Goal: Task Accomplishment & Management: Manage account settings

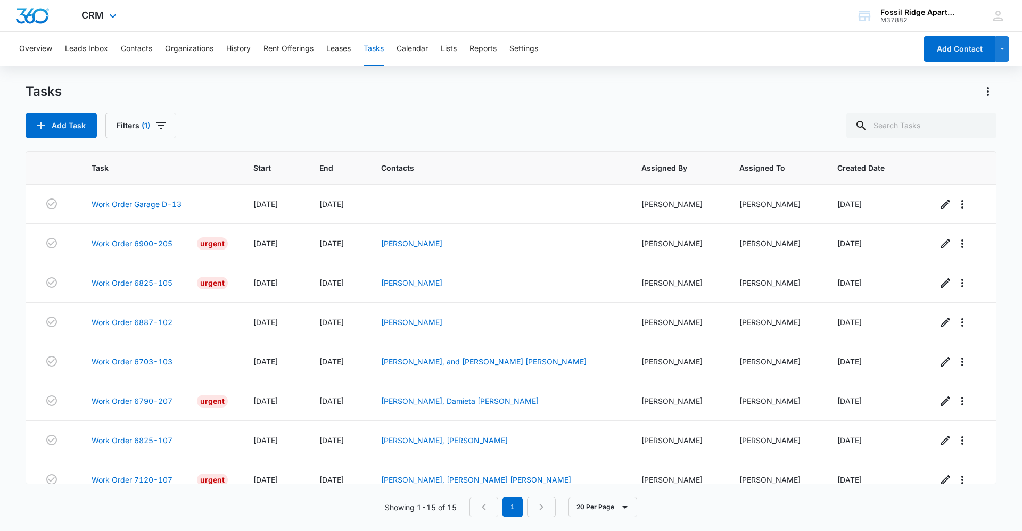
scroll to position [291, 0]
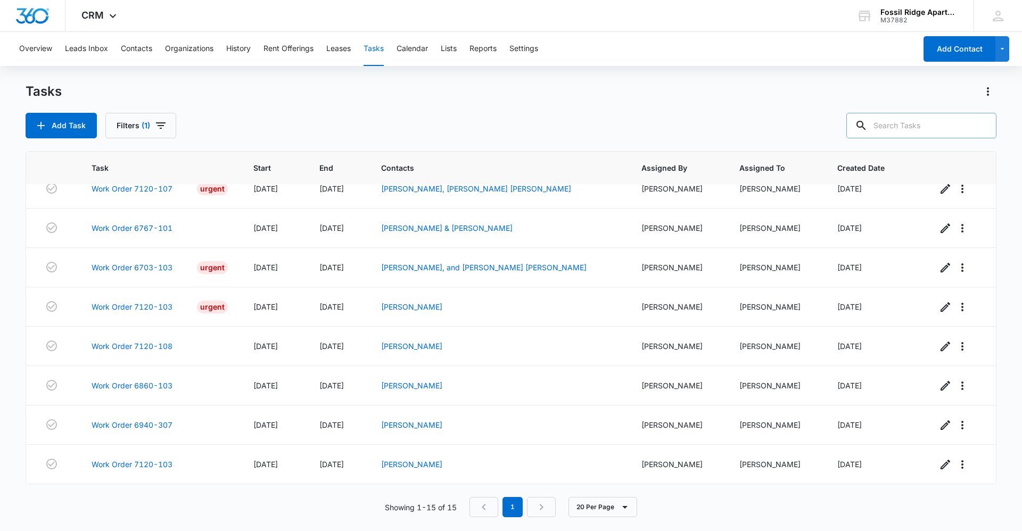
click at [905, 133] on input "text" at bounding box center [922, 126] width 150 height 26
click at [132, 50] on button "Contacts" at bounding box center [136, 49] width 31 height 34
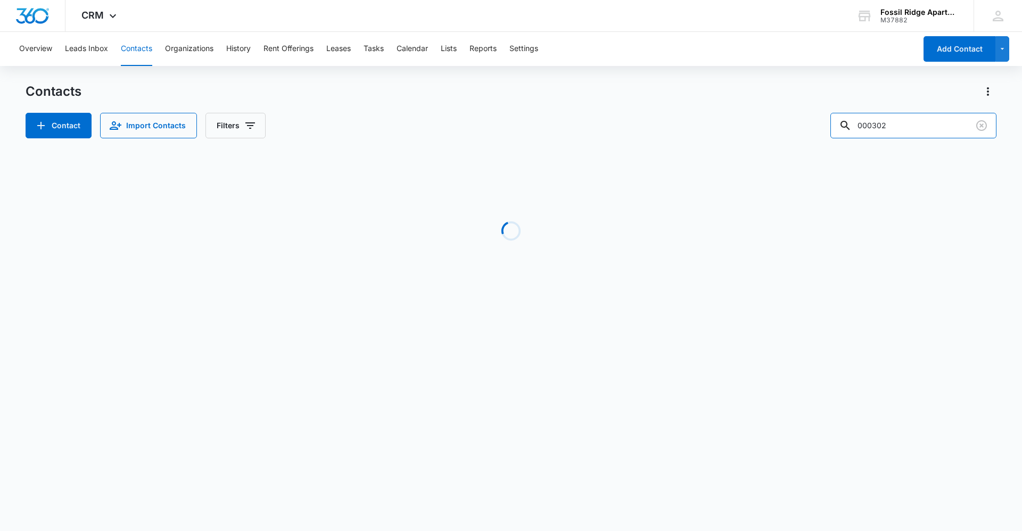
drag, startPoint x: 930, startPoint y: 129, endPoint x: 640, endPoint y: 181, distance: 294.7
click at [641, 182] on div "Contacts Contact Import Contacts Filters 000302 Loading No Results" at bounding box center [511, 203] width 971 height 241
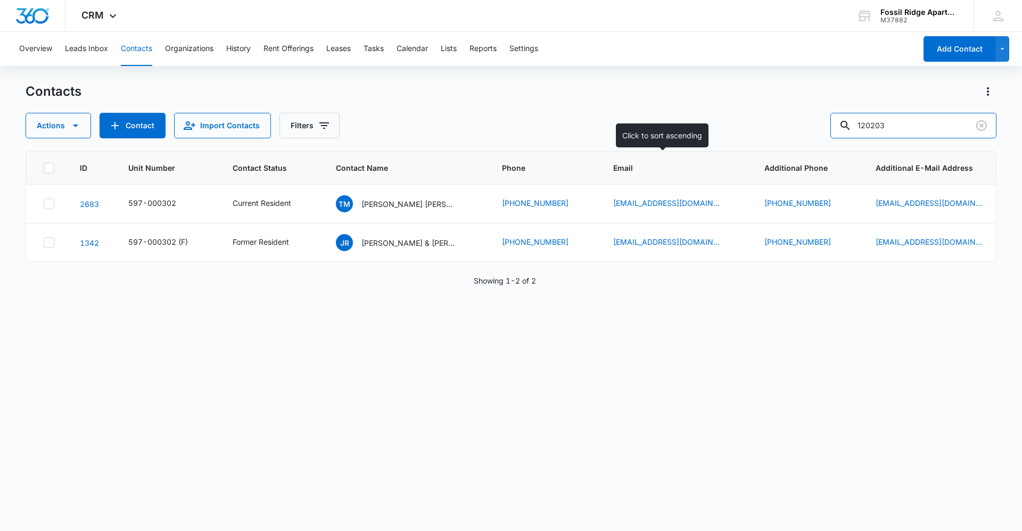
type input "120203"
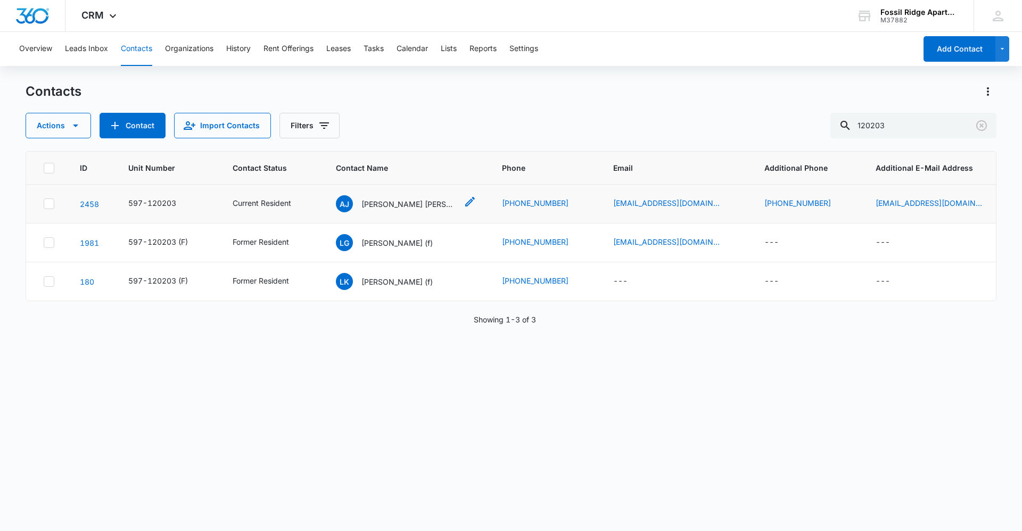
click at [399, 202] on p "[PERSON_NAME] [PERSON_NAME]" at bounding box center [410, 204] width 96 height 11
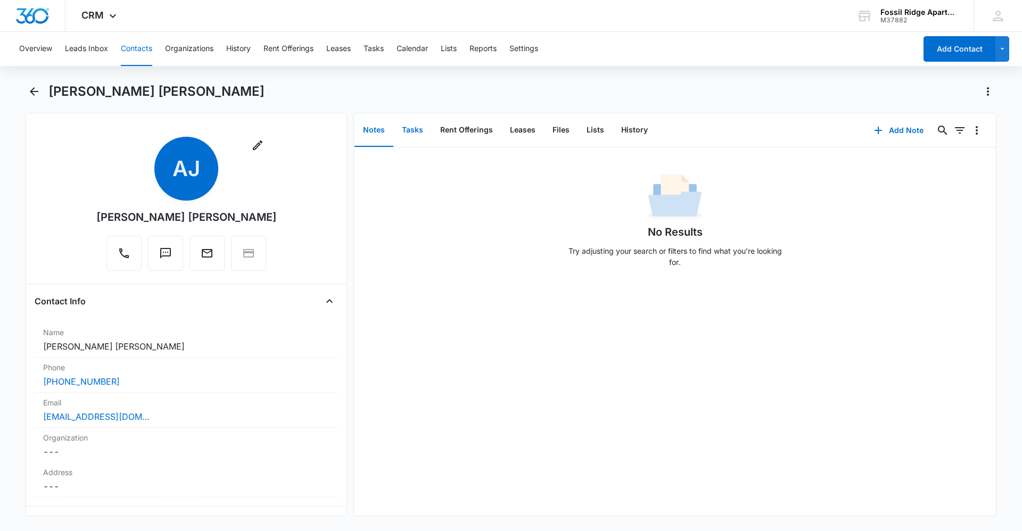
click at [407, 119] on button "Tasks" at bounding box center [413, 130] width 38 height 33
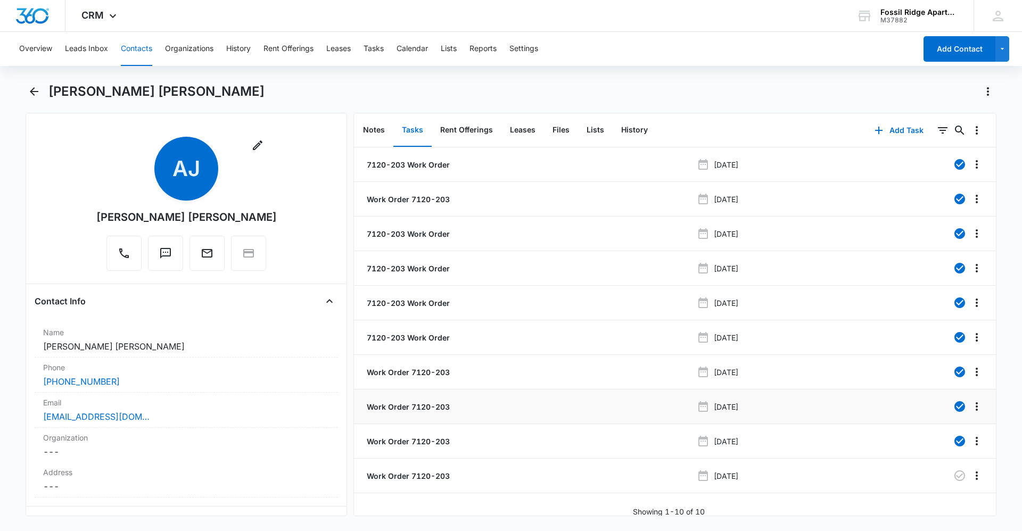
scroll to position [10, 0]
click at [421, 469] on p "Work Order 7120-203" at bounding box center [407, 474] width 85 height 11
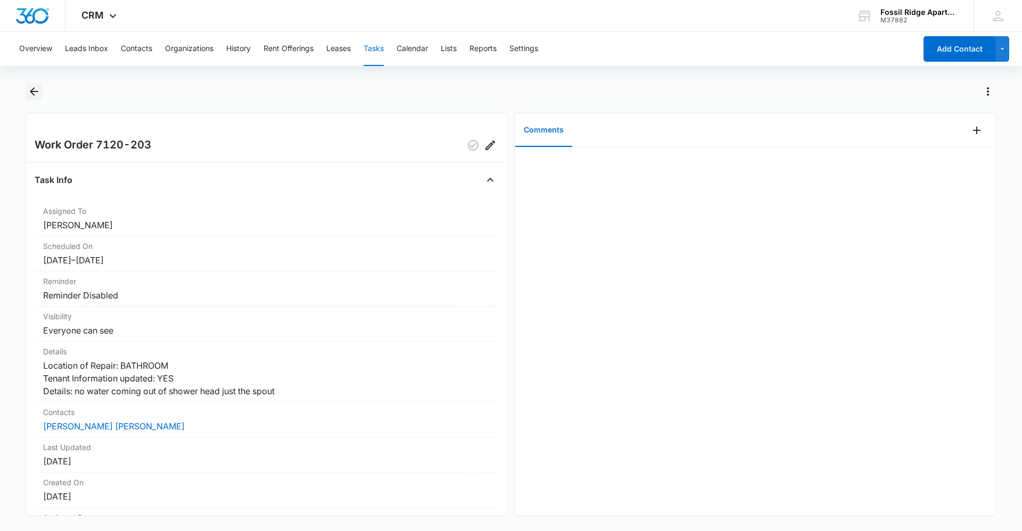
click at [39, 94] on icon "Back" at bounding box center [34, 91] width 13 height 13
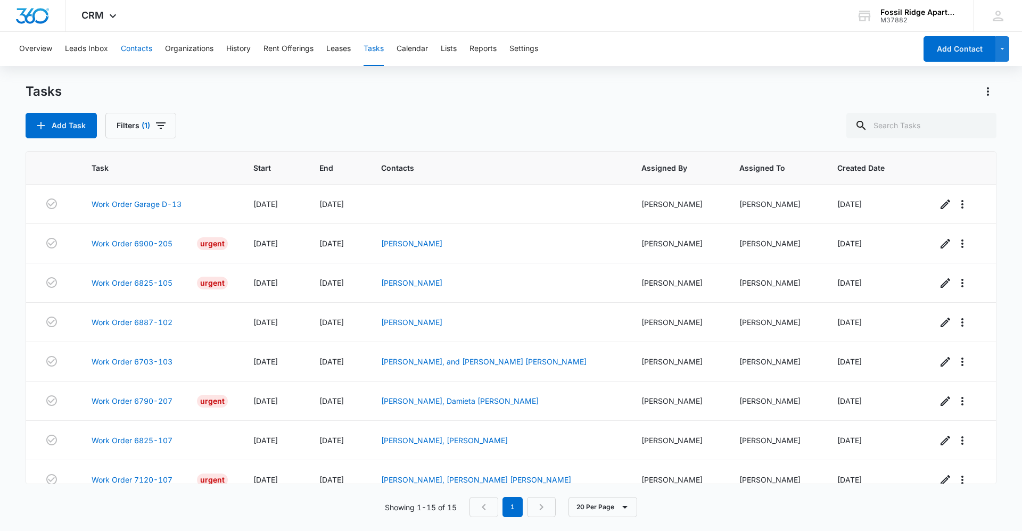
click at [138, 46] on button "Contacts" at bounding box center [136, 49] width 31 height 34
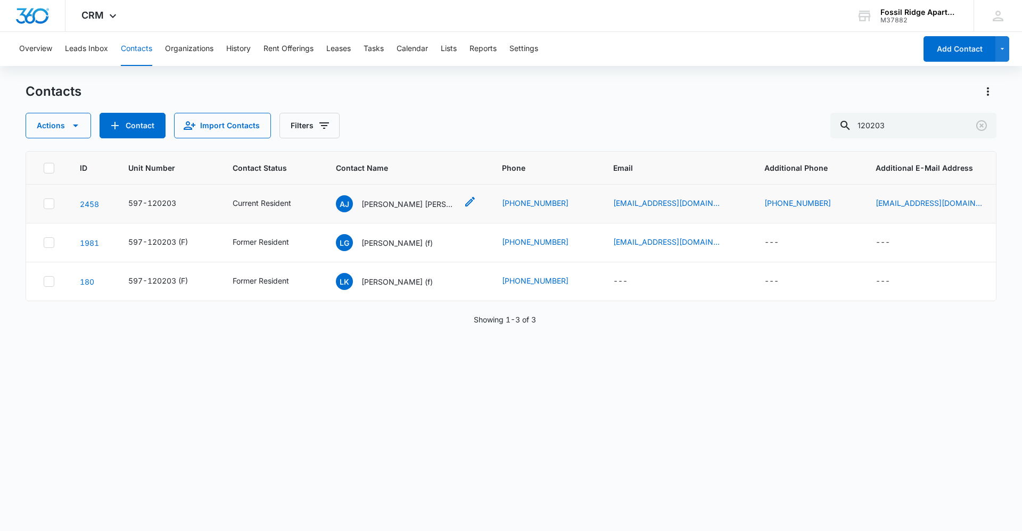
click at [387, 203] on p "[PERSON_NAME] [PERSON_NAME]" at bounding box center [410, 204] width 96 height 11
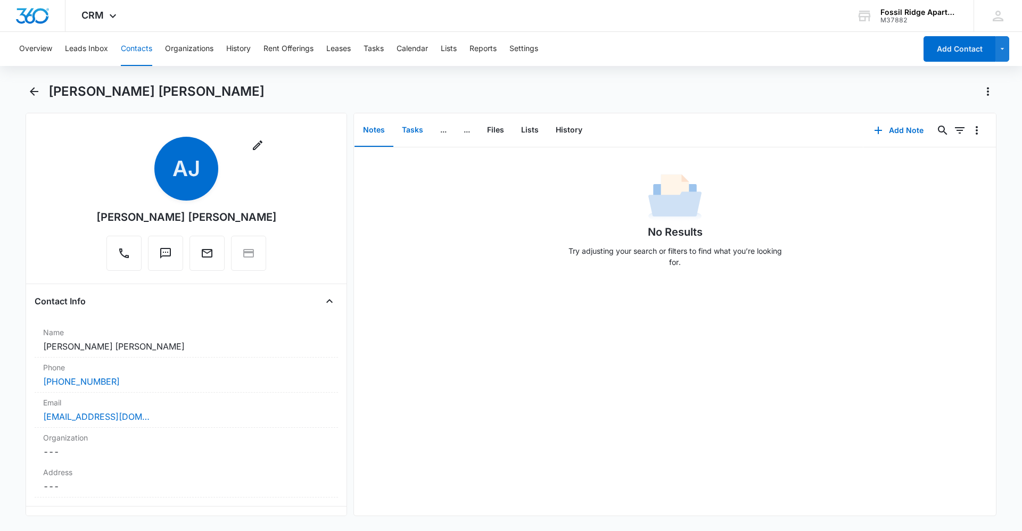
click at [416, 129] on button "Tasks" at bounding box center [413, 130] width 38 height 33
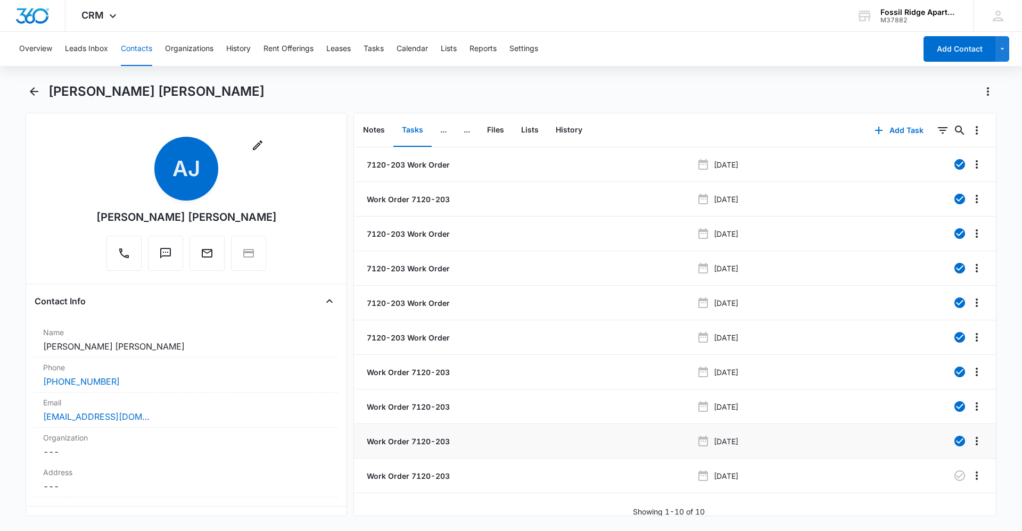
click at [425, 445] on p "Work Order 7120-203" at bounding box center [407, 441] width 85 height 11
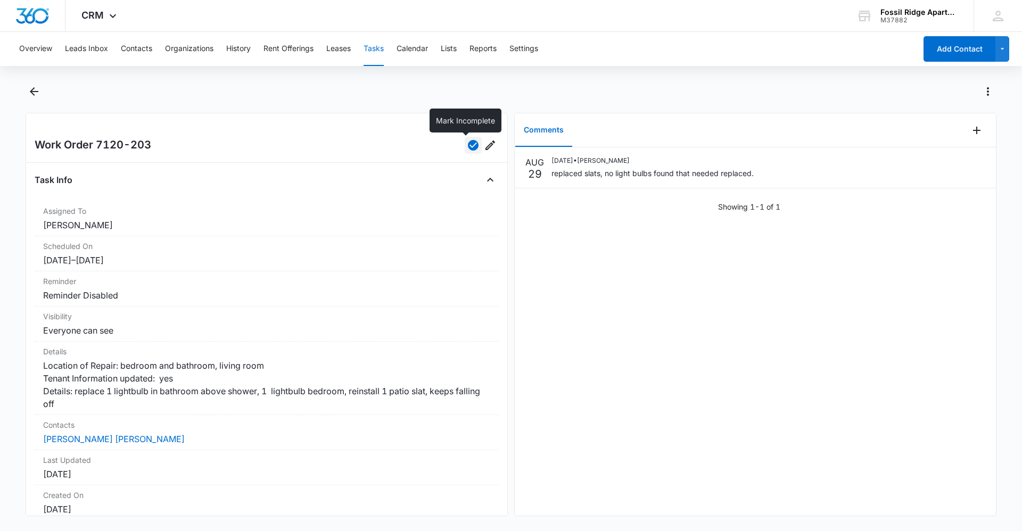
click at [468, 149] on icon "button" at bounding box center [473, 145] width 11 height 11
click at [971, 129] on icon "Add Comment" at bounding box center [977, 130] width 13 height 13
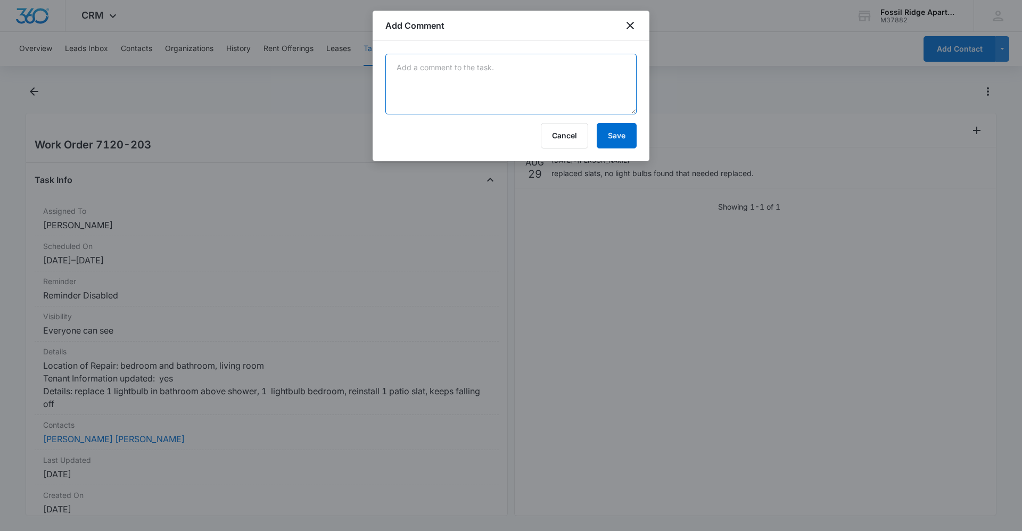
click at [548, 66] on textarea at bounding box center [511, 84] width 251 height 61
type textarea "Tenant called and said nothing was fixed"
click at [617, 134] on button "Save" at bounding box center [617, 136] width 40 height 26
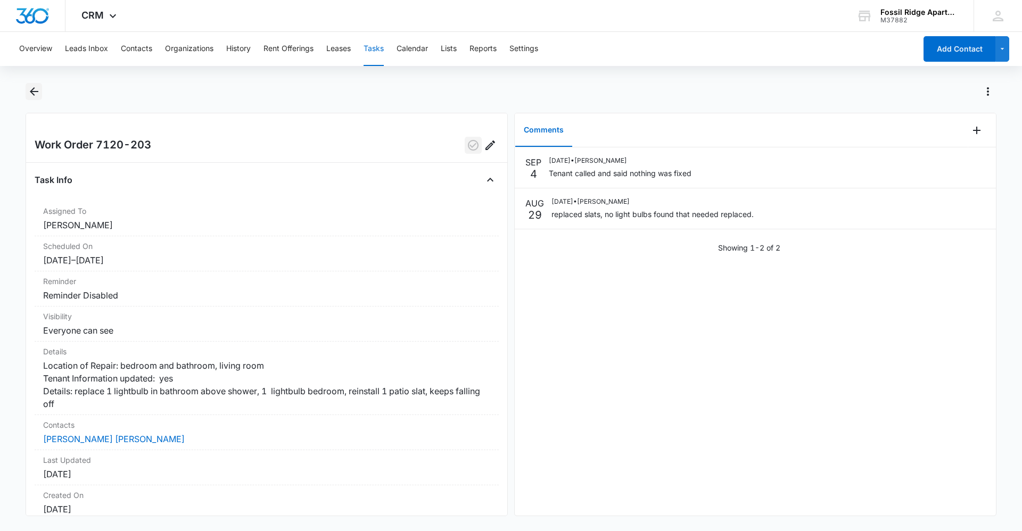
click at [34, 91] on icon "Back" at bounding box center [34, 91] width 13 height 13
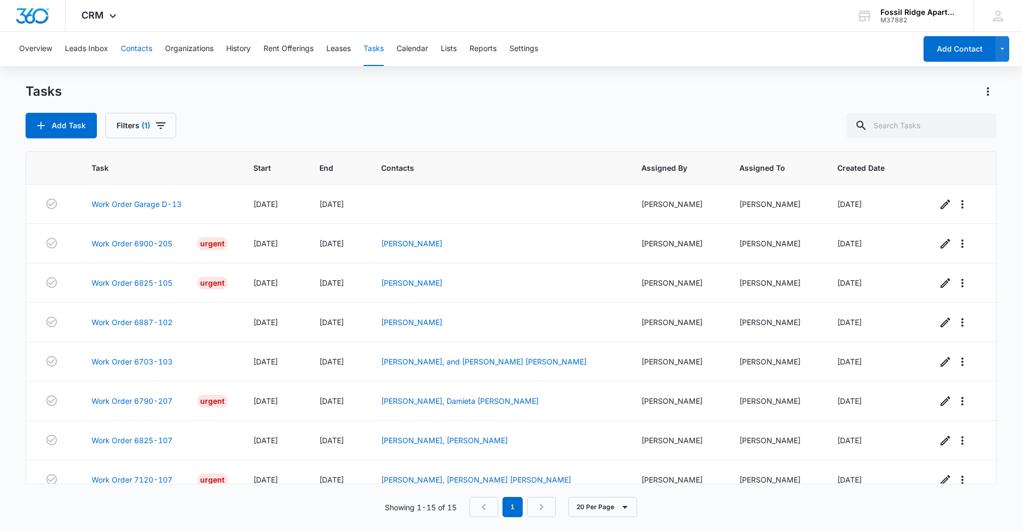
click at [138, 45] on button "Contacts" at bounding box center [136, 49] width 31 height 34
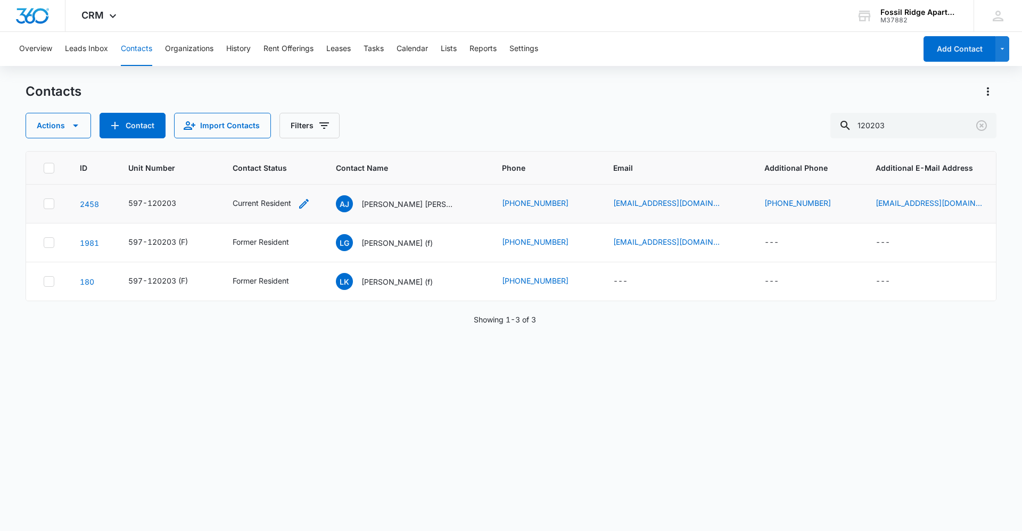
click at [233, 200] on div "Current Resident" at bounding box center [262, 203] width 59 height 11
click at [317, 168] on button "Save" at bounding box center [320, 169] width 31 height 20
click at [268, 203] on div "Current Resident" at bounding box center [262, 203] width 59 height 11
drag, startPoint x: 383, startPoint y: 190, endPoint x: 385, endPoint y: 204, distance: 15.1
click at [383, 192] on td "AJ [PERSON_NAME] [PERSON_NAME]" at bounding box center [406, 204] width 166 height 39
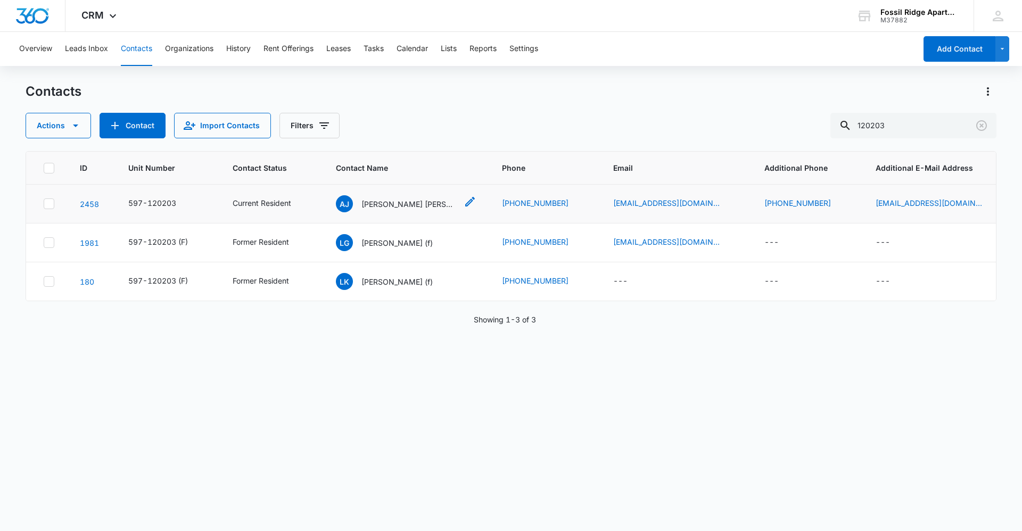
click at [387, 206] on p "[PERSON_NAME] [PERSON_NAME]" at bounding box center [410, 204] width 96 height 11
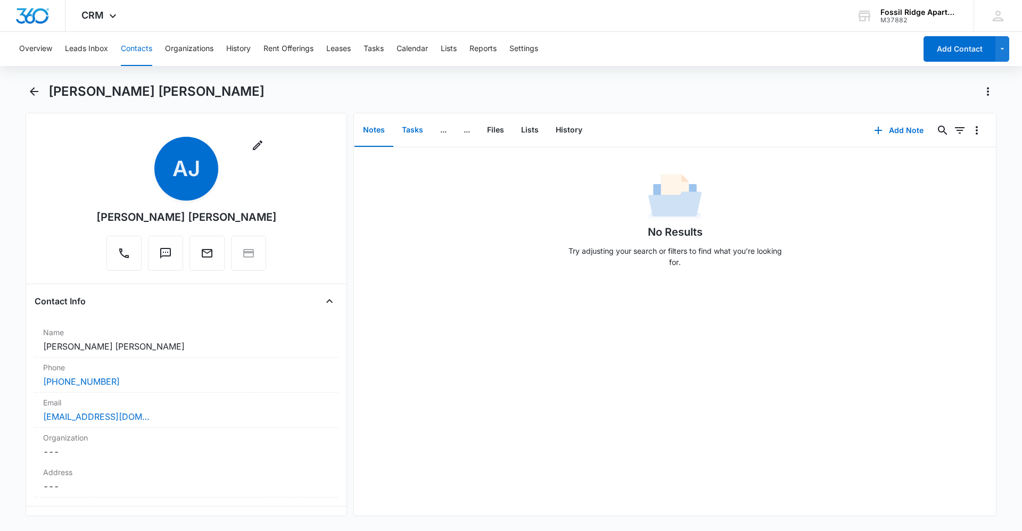
click at [403, 120] on button "Tasks" at bounding box center [413, 130] width 38 height 33
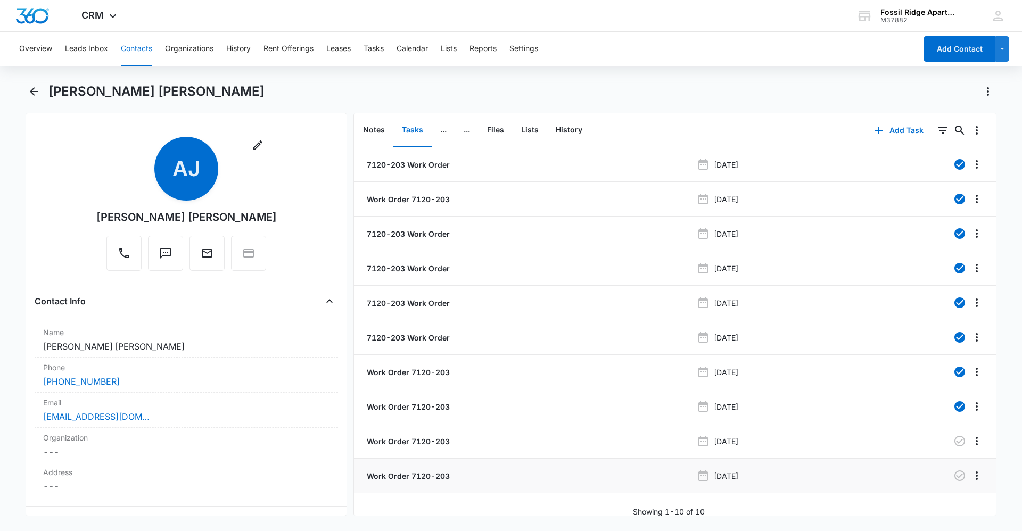
click at [392, 473] on p "Work Order 7120-203" at bounding box center [407, 476] width 85 height 11
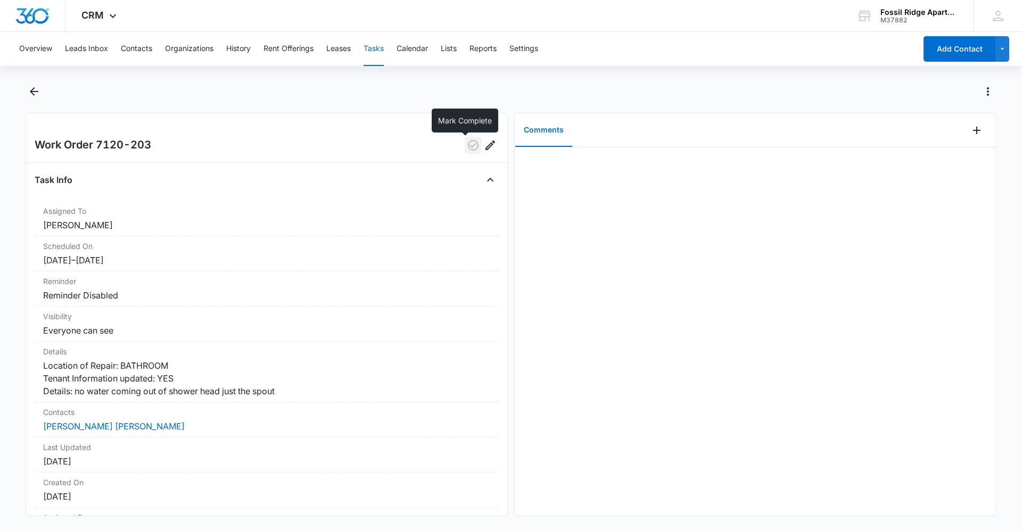
click at [468, 148] on icon "button" at bounding box center [473, 145] width 11 height 11
click at [468, 141] on icon "button" at bounding box center [473, 145] width 11 height 11
click at [985, 94] on icon "Actions" at bounding box center [988, 91] width 13 height 13
click at [959, 120] on div "Mark as Urgent" at bounding box center [944, 121] width 54 height 7
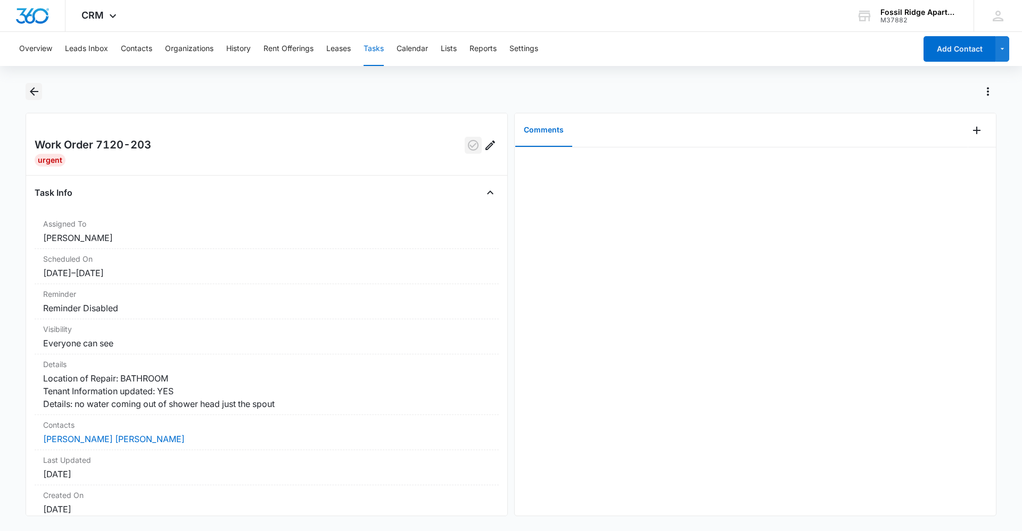
click at [32, 93] on icon "Back" at bounding box center [34, 91] width 13 height 13
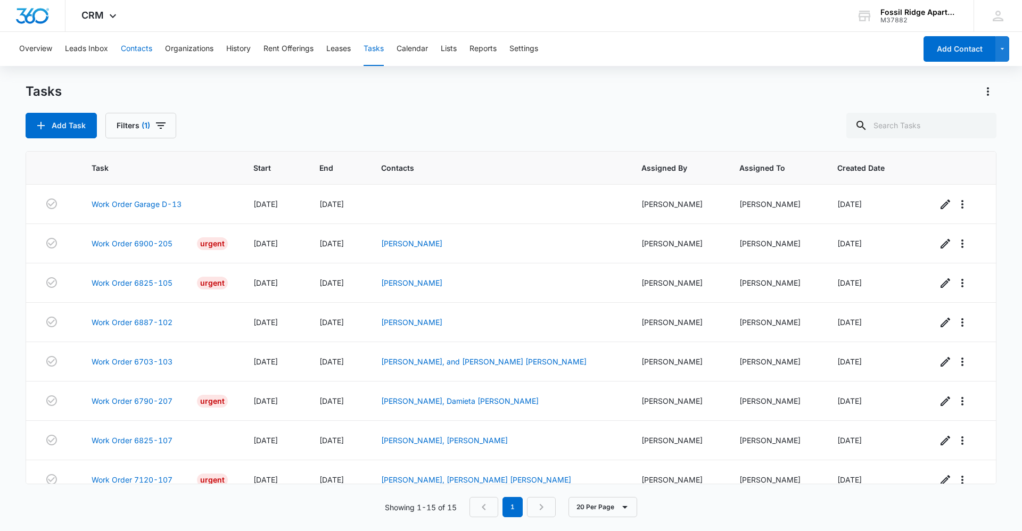
click at [146, 53] on button "Contacts" at bounding box center [136, 49] width 31 height 34
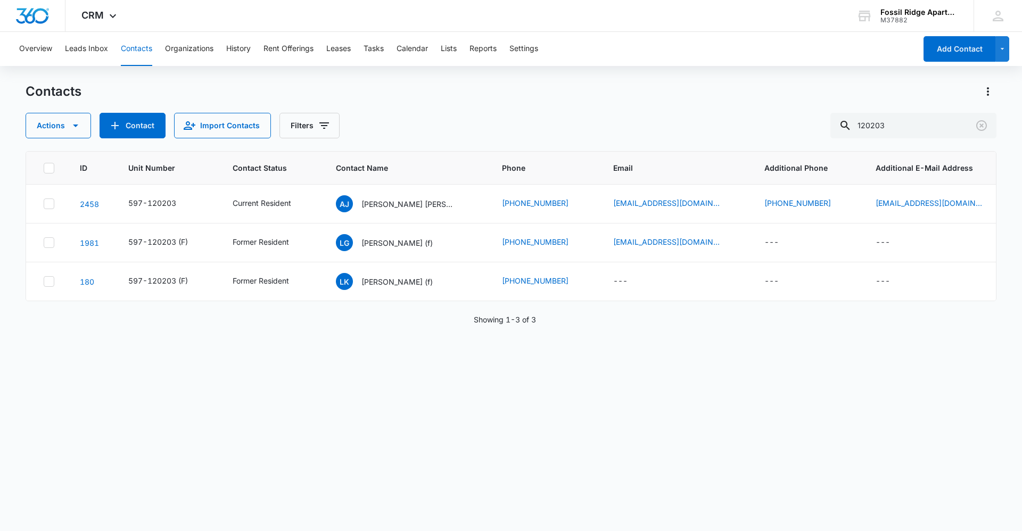
click at [396, 206] on p "[PERSON_NAME] [PERSON_NAME]" at bounding box center [410, 204] width 96 height 11
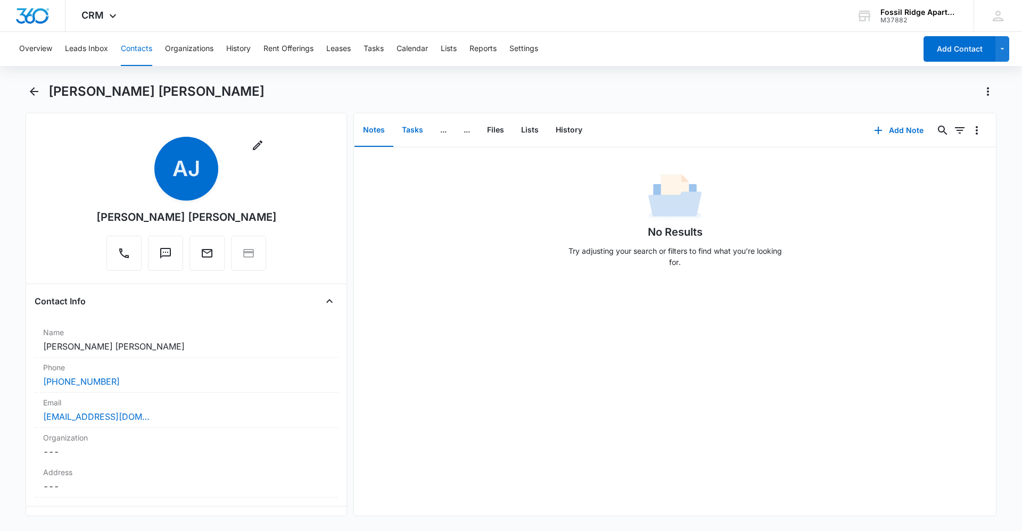
click at [416, 127] on button "Tasks" at bounding box center [413, 130] width 38 height 33
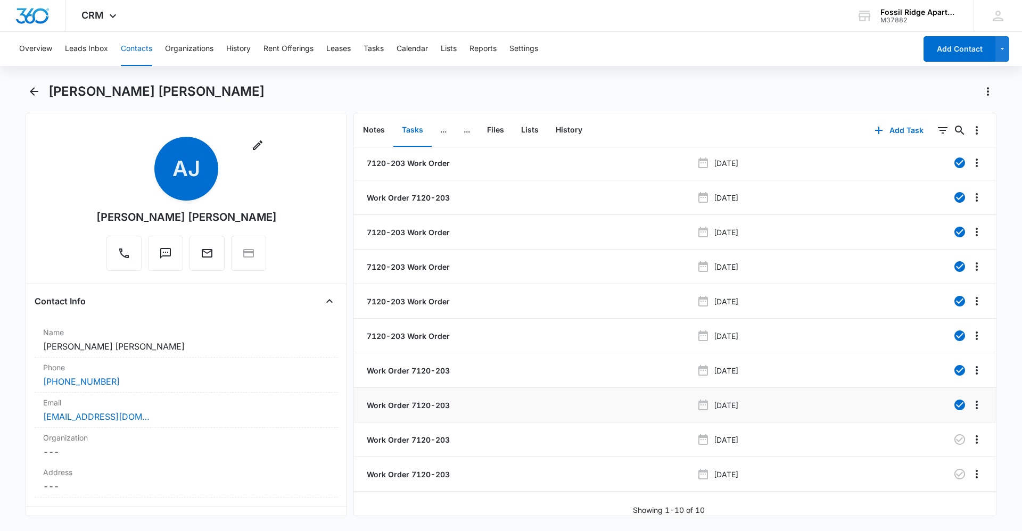
scroll to position [10, 0]
click at [410, 437] on p "Work Order 7120-203" at bounding box center [407, 440] width 85 height 11
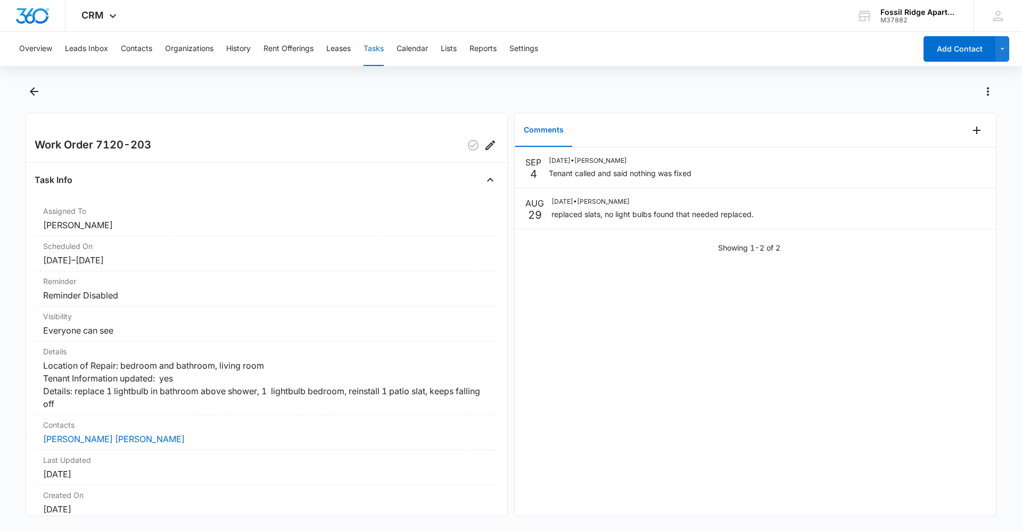
click at [601, 402] on div "[DATE] [DATE] • [PERSON_NAME] called and said nothing was fixed [DATE] [DATE] •…" at bounding box center [755, 332] width 481 height 369
click at [29, 93] on icon "Back" at bounding box center [34, 91] width 13 height 13
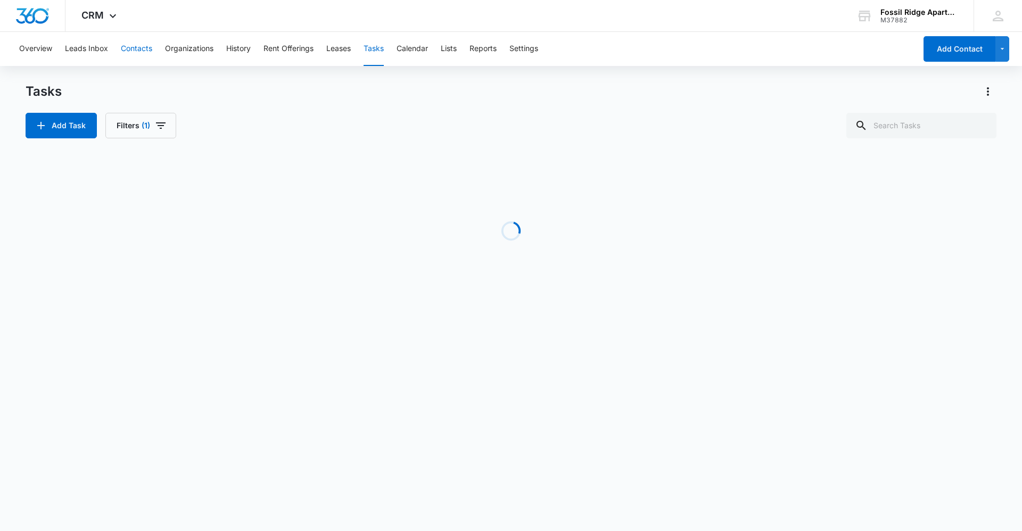
click at [134, 50] on button "Contacts" at bounding box center [136, 49] width 31 height 34
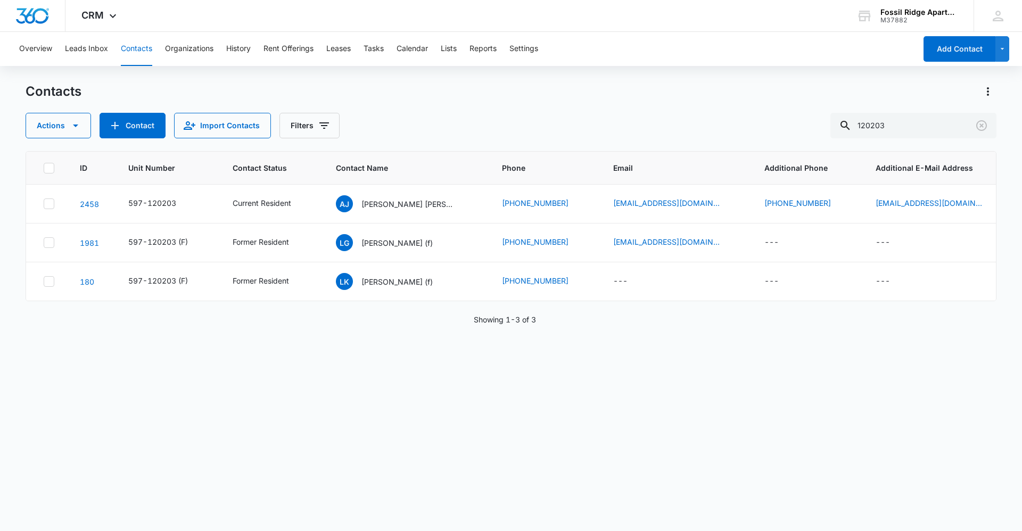
click at [412, 206] on p "[PERSON_NAME] [PERSON_NAME]" at bounding box center [410, 204] width 96 height 11
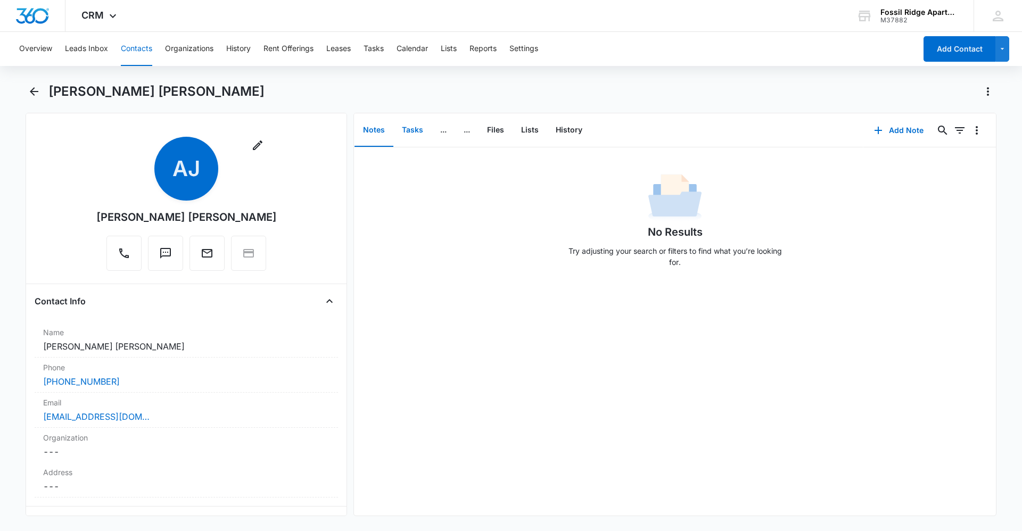
click at [412, 132] on button "Tasks" at bounding box center [413, 130] width 38 height 33
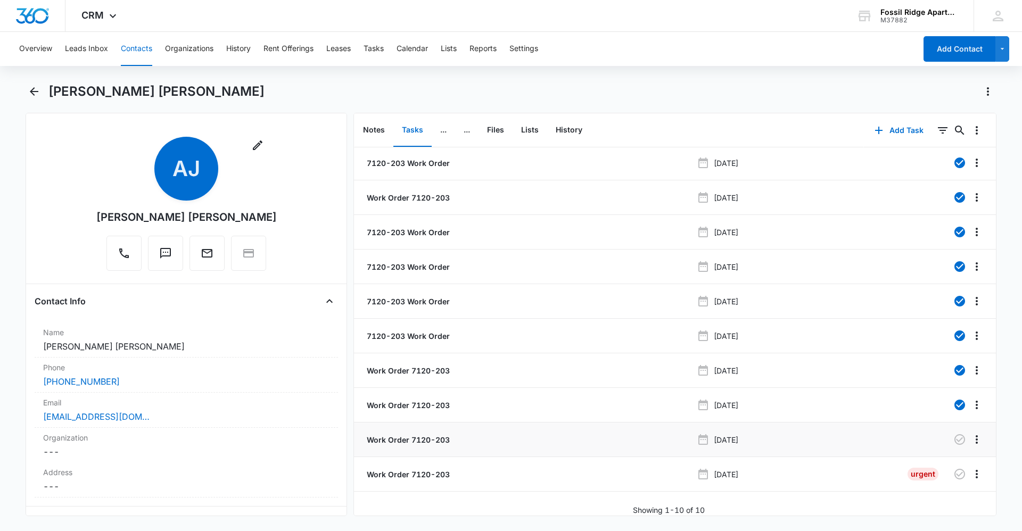
scroll to position [10, 0]
click at [431, 472] on p "Work Order 7120-203" at bounding box center [407, 474] width 85 height 11
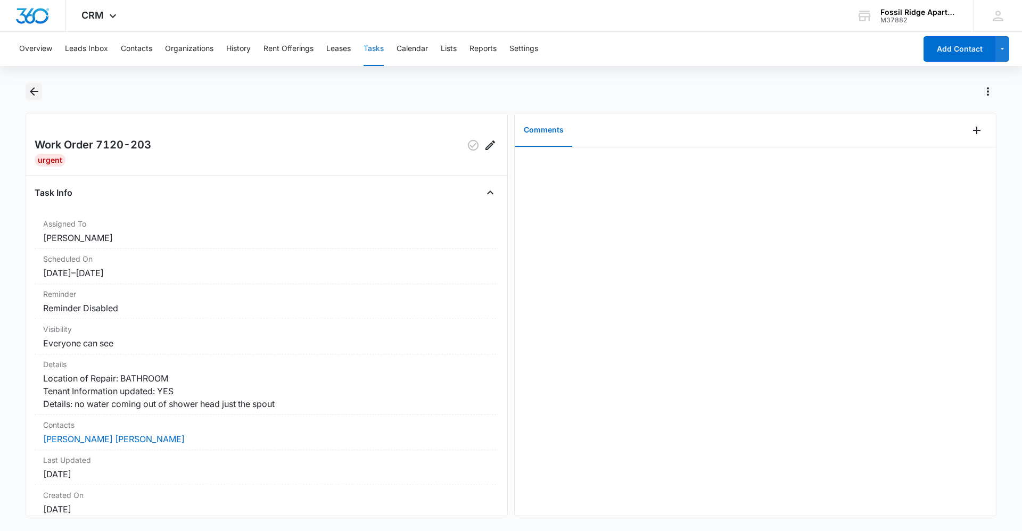
click at [28, 90] on icon "Back" at bounding box center [34, 91] width 13 height 13
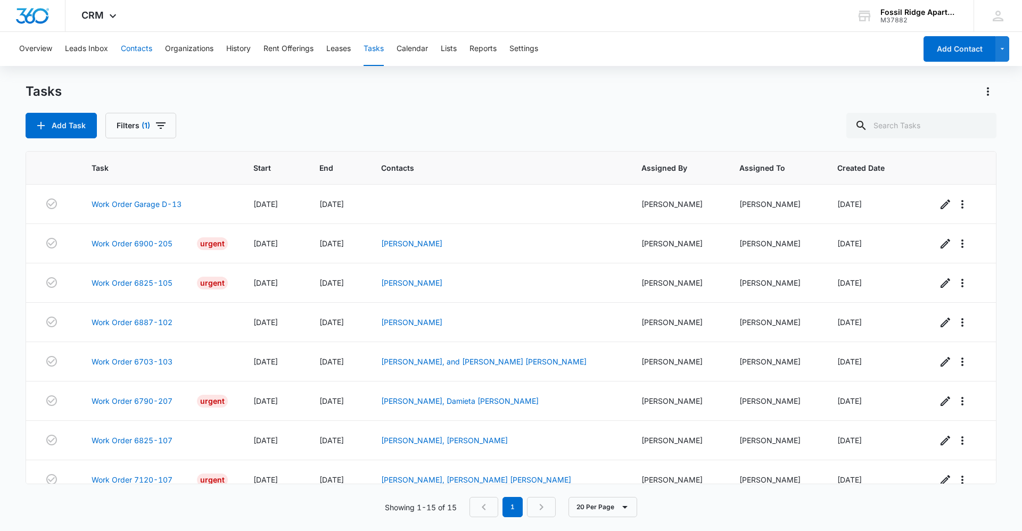
click at [130, 50] on button "Contacts" at bounding box center [136, 49] width 31 height 34
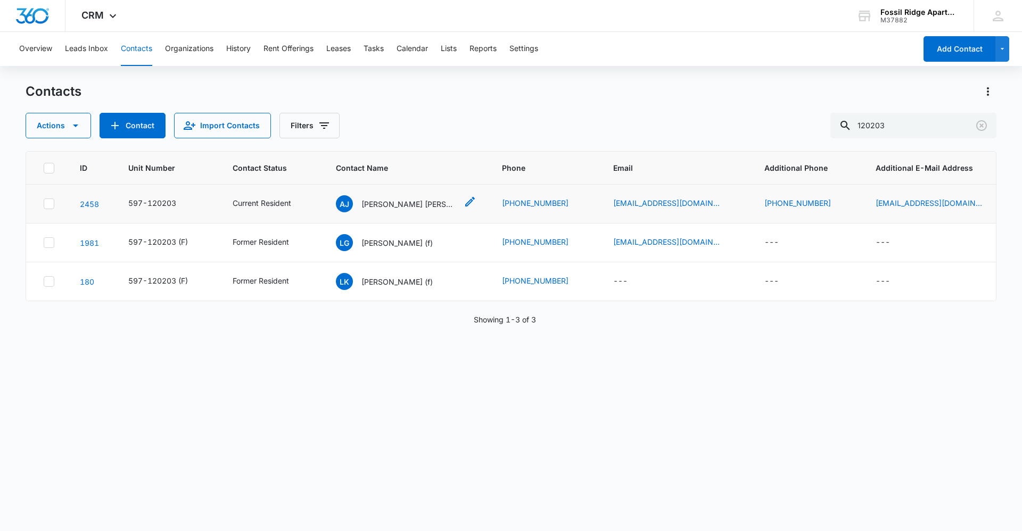
click at [383, 204] on p "[PERSON_NAME] [PERSON_NAME]" at bounding box center [410, 204] width 96 height 11
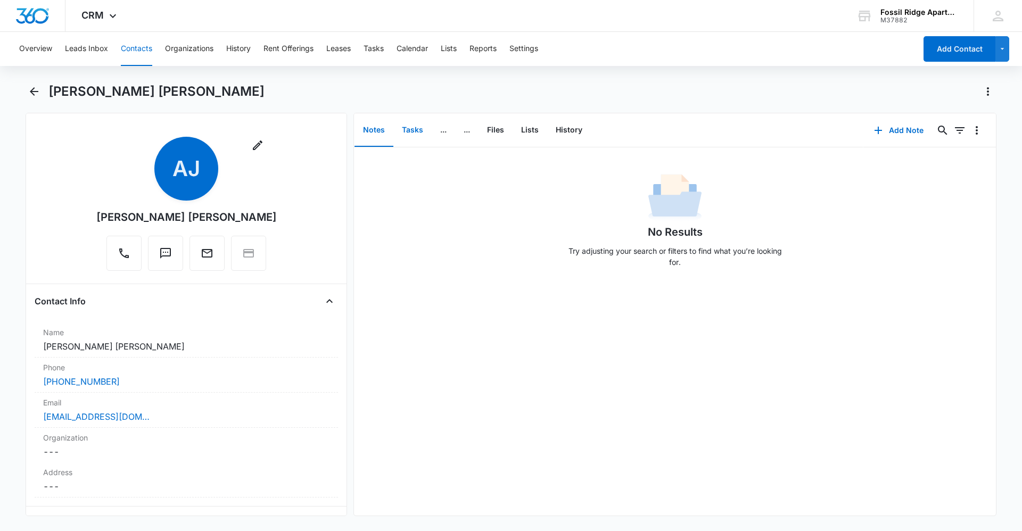
click at [412, 130] on button "Tasks" at bounding box center [413, 130] width 38 height 33
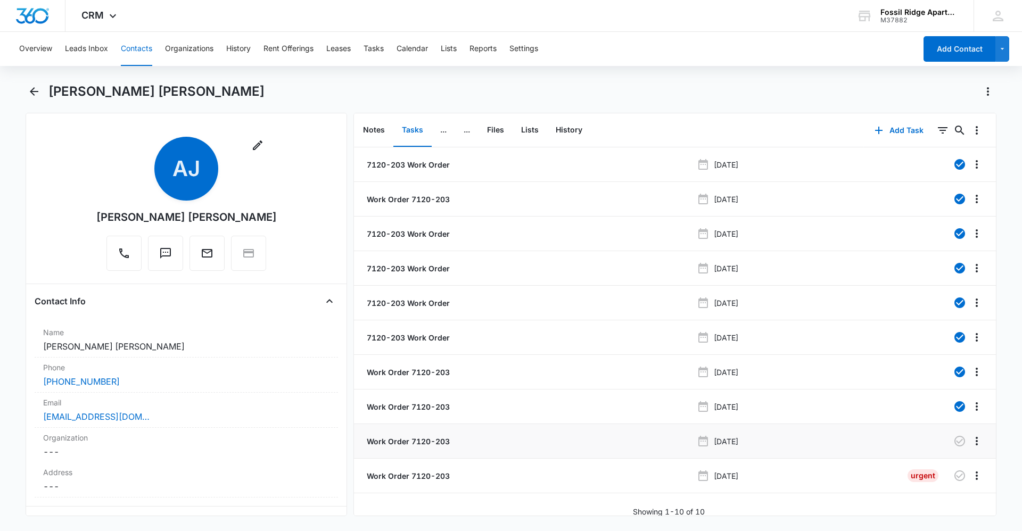
click at [420, 441] on p "Work Order 7120-203" at bounding box center [407, 441] width 85 height 11
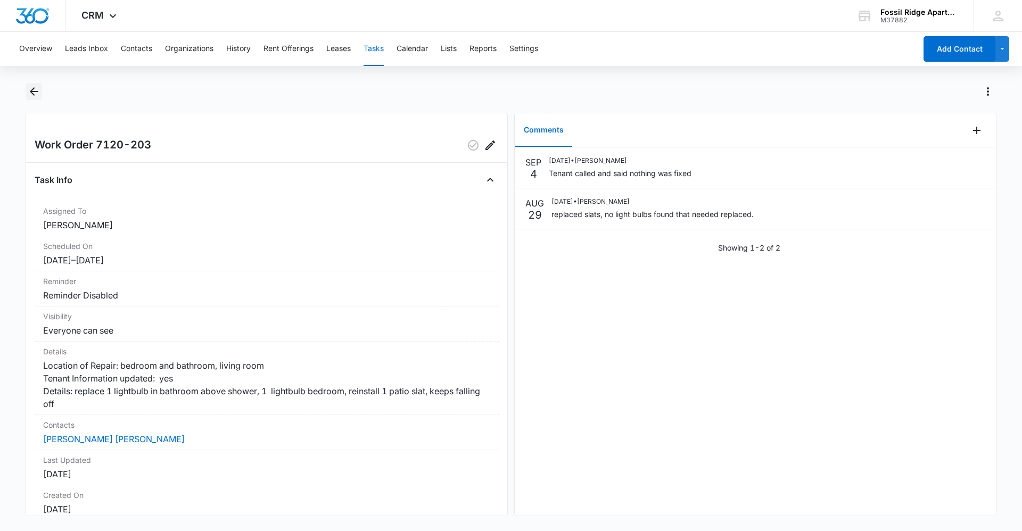
click at [38, 93] on icon "Back" at bounding box center [34, 91] width 13 height 13
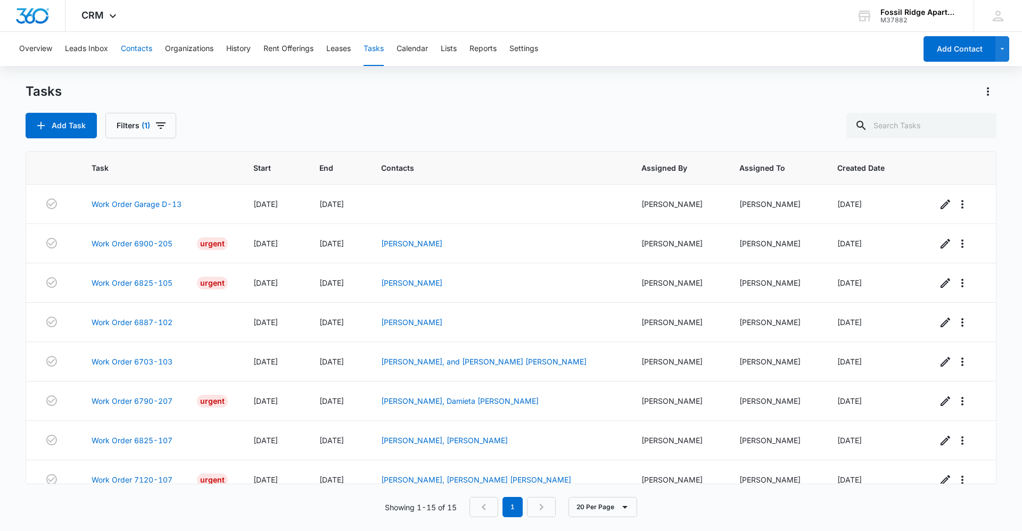
click at [137, 44] on button "Contacts" at bounding box center [136, 49] width 31 height 34
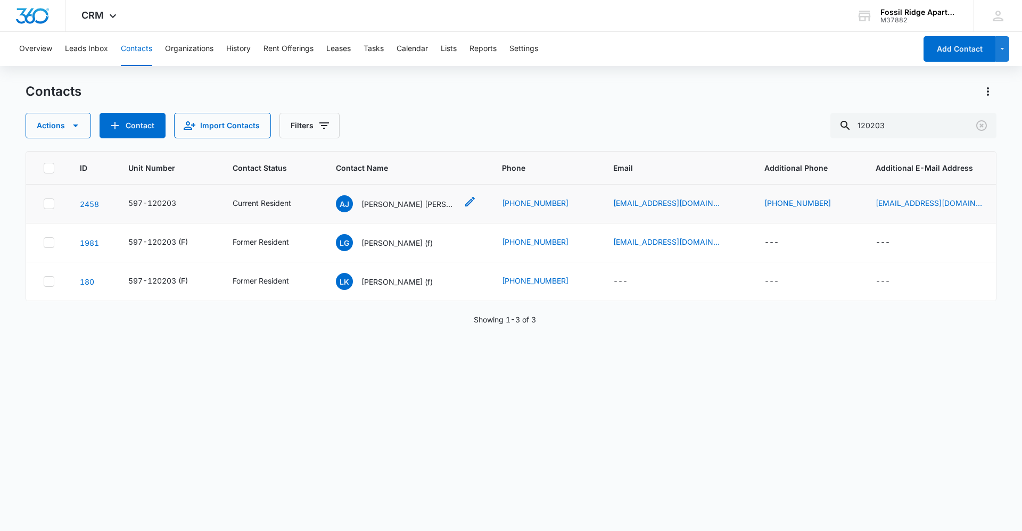
click at [382, 204] on p "[PERSON_NAME] [PERSON_NAME]" at bounding box center [410, 204] width 96 height 11
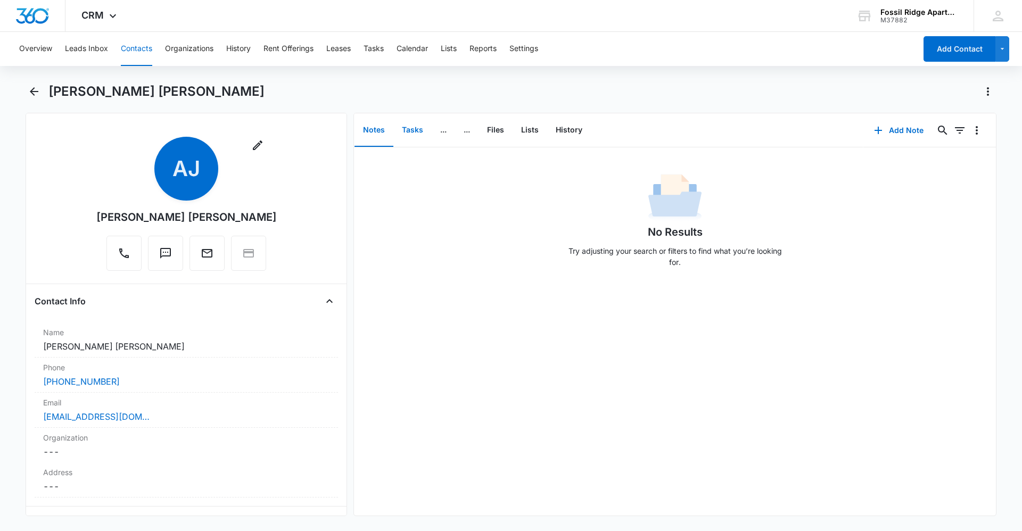
click at [405, 127] on button "Tasks" at bounding box center [413, 130] width 38 height 33
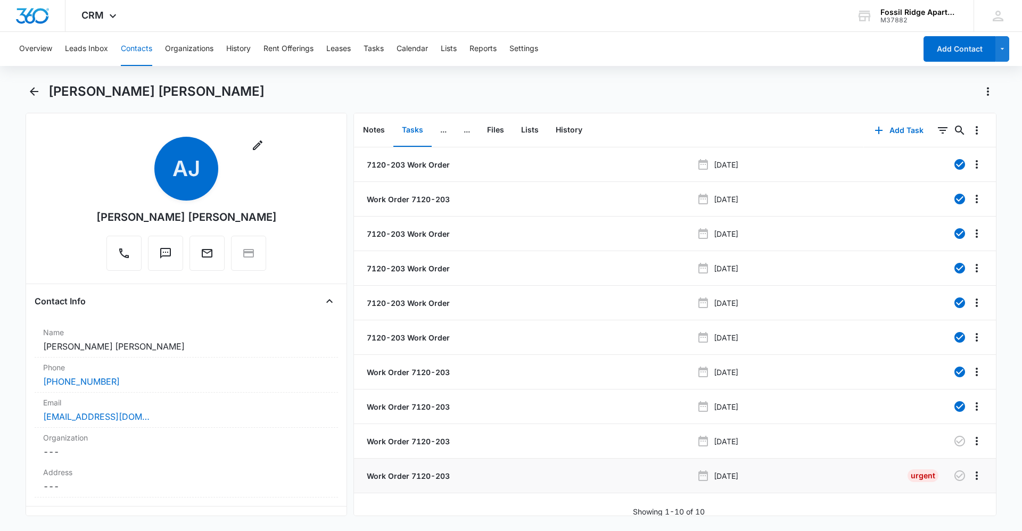
click at [430, 479] on p "Work Order 7120-203" at bounding box center [407, 476] width 85 height 11
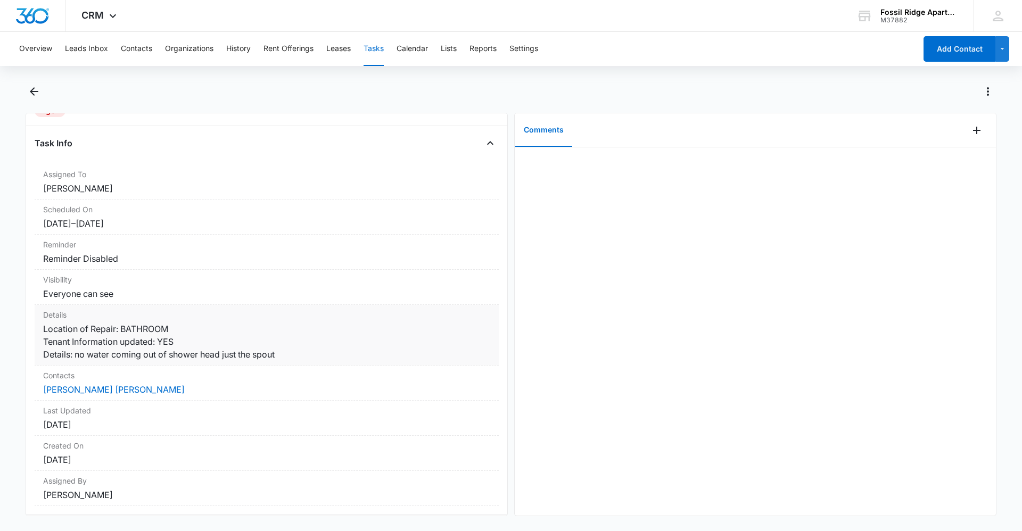
scroll to position [91, 0]
